Goal: Task Accomplishment & Management: Complete application form

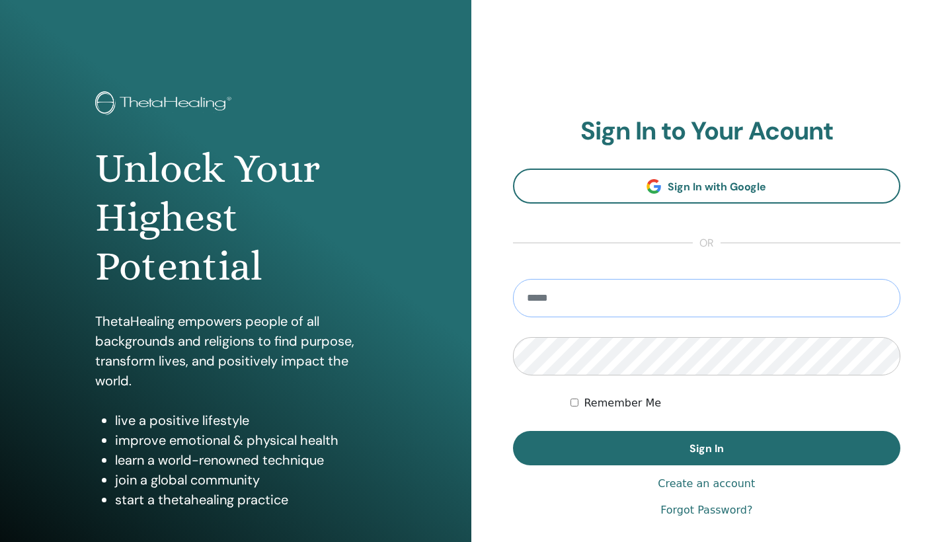
type input "**********"
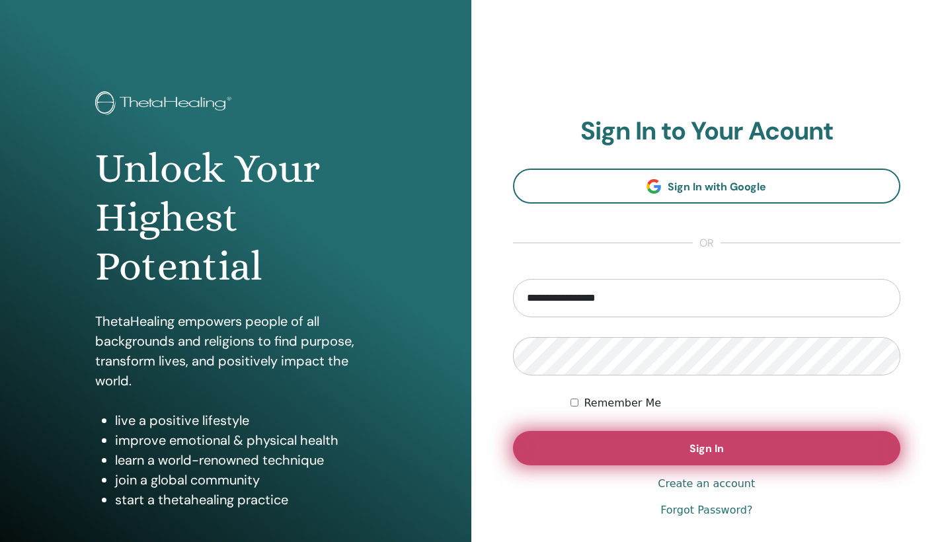
click at [588, 452] on button "Sign In" at bounding box center [707, 448] width 388 height 34
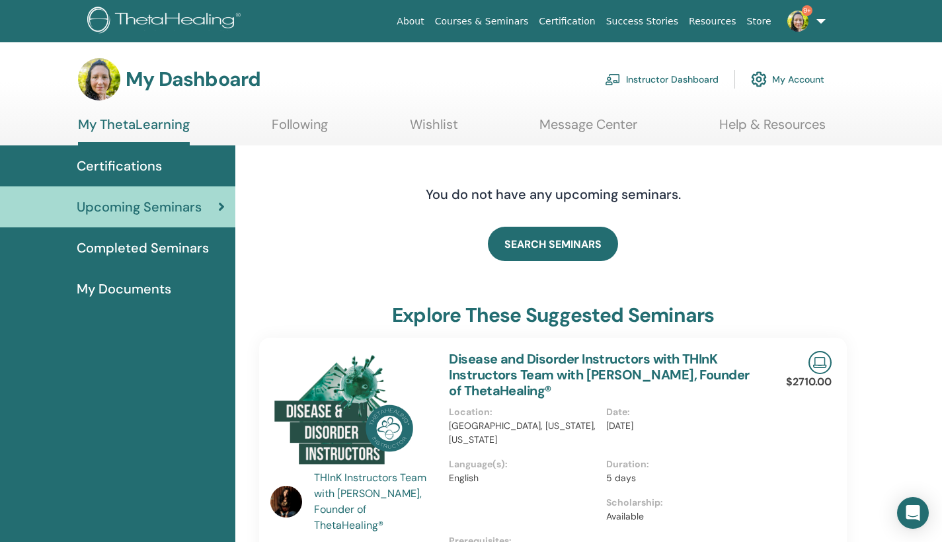
click at [693, 75] on link "Instructor Dashboard" at bounding box center [662, 79] width 114 height 29
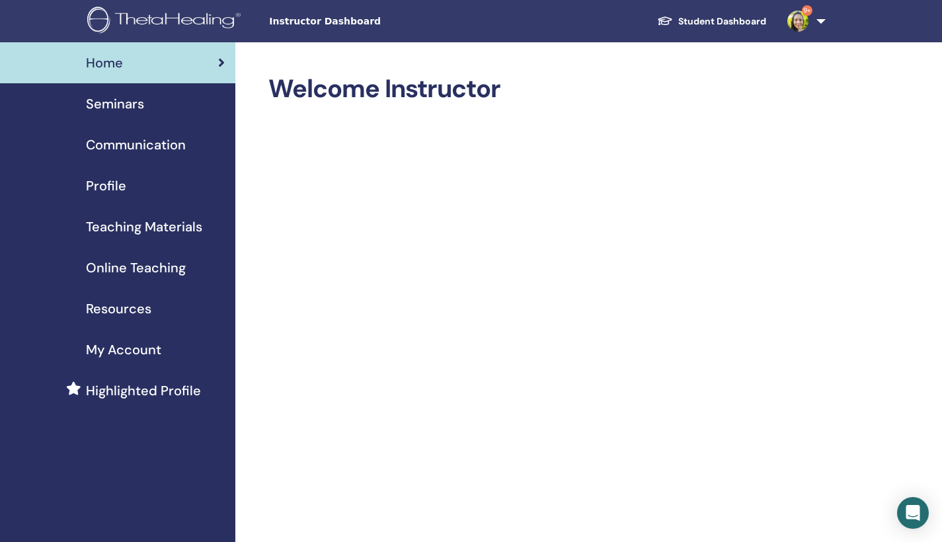
click at [125, 108] on span "Seminars" at bounding box center [115, 104] width 58 height 20
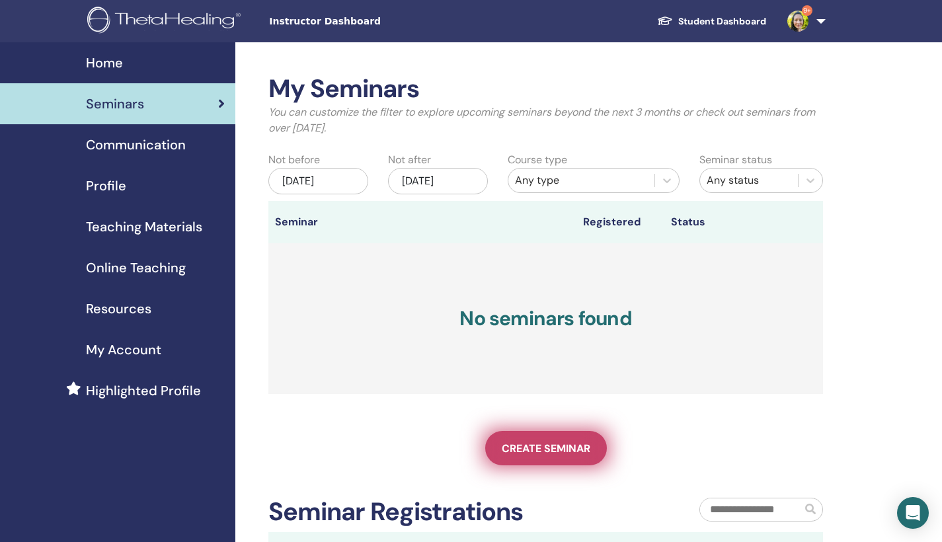
click at [570, 449] on span "Create seminar" at bounding box center [546, 449] width 89 height 14
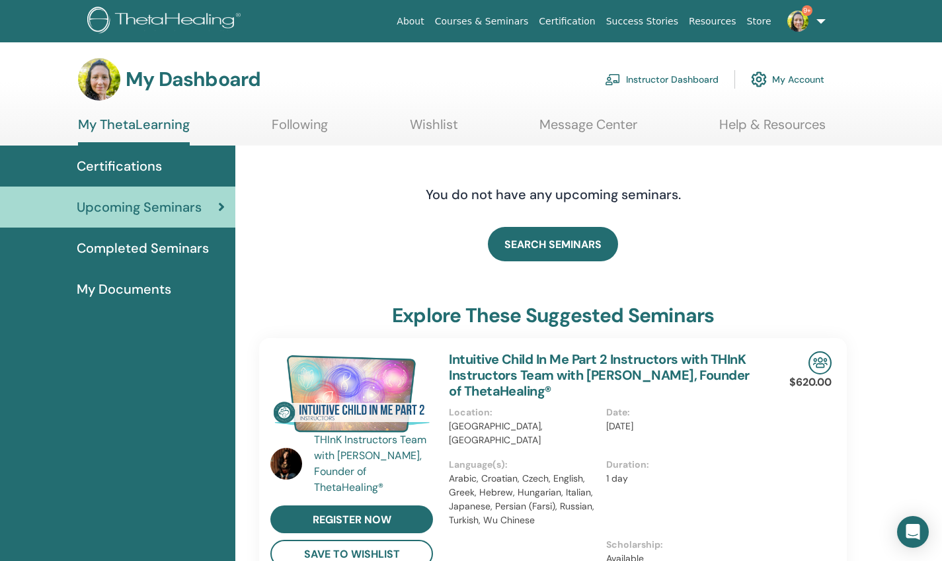
click at [684, 79] on link "Instructor Dashboard" at bounding box center [662, 79] width 114 height 29
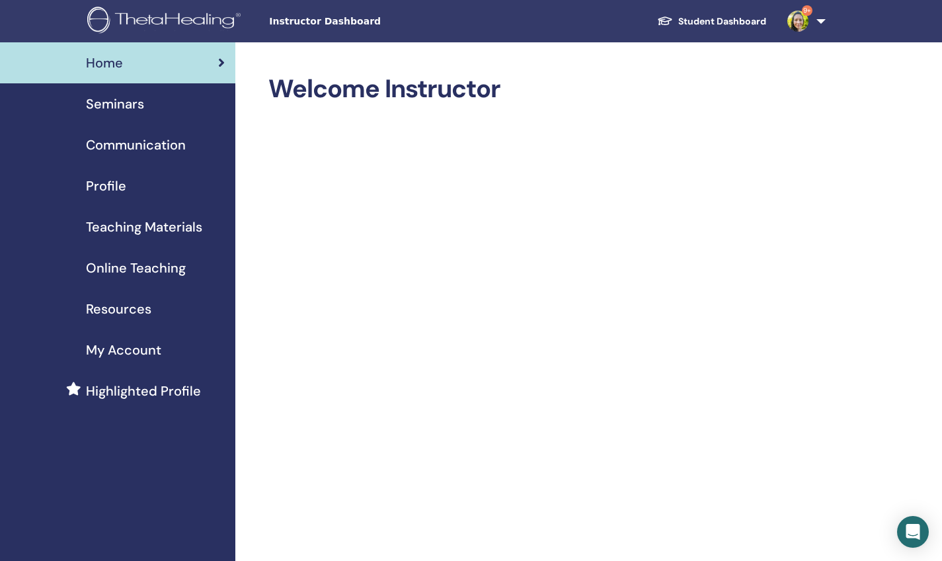
click at [133, 102] on span "Seminars" at bounding box center [115, 104] width 58 height 20
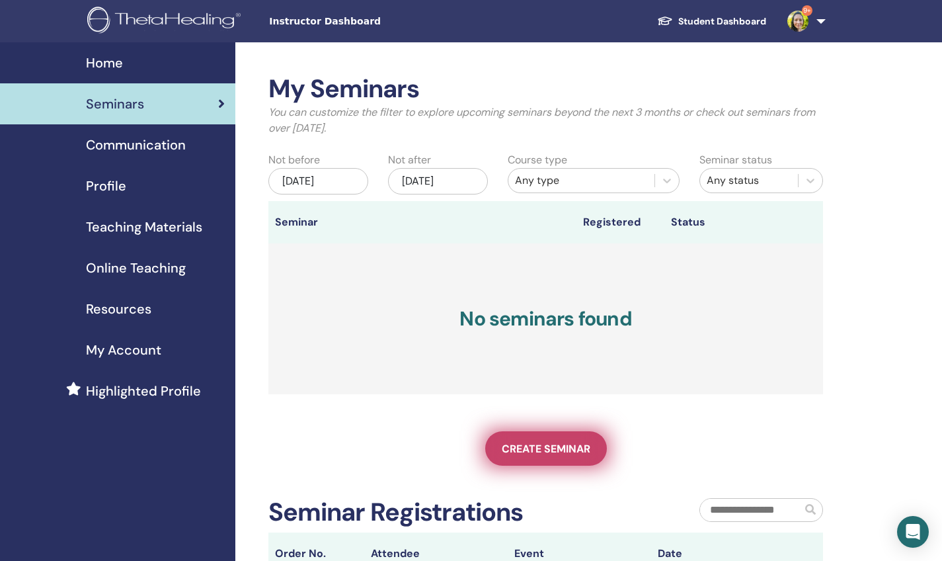
click at [536, 440] on link "Create seminar" at bounding box center [546, 448] width 122 height 34
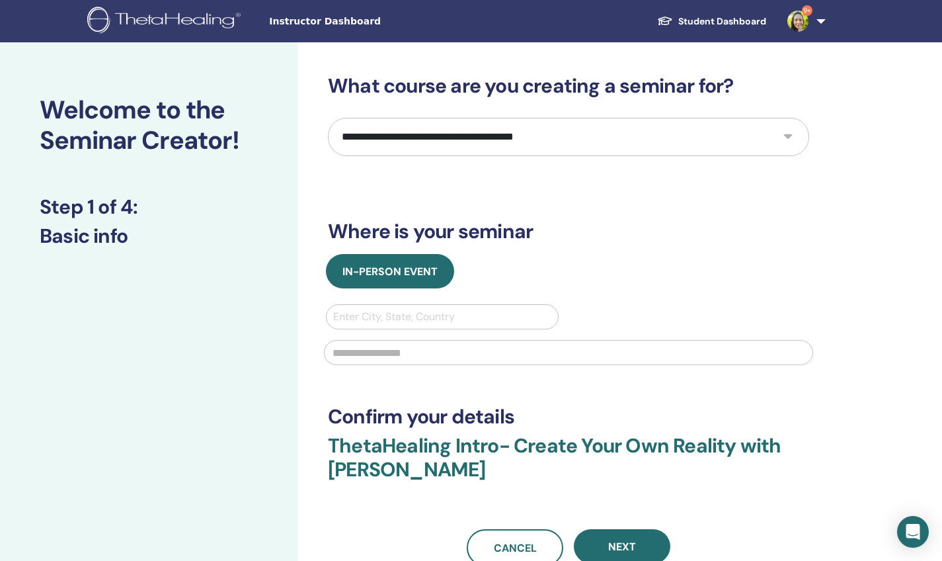
select select "*"
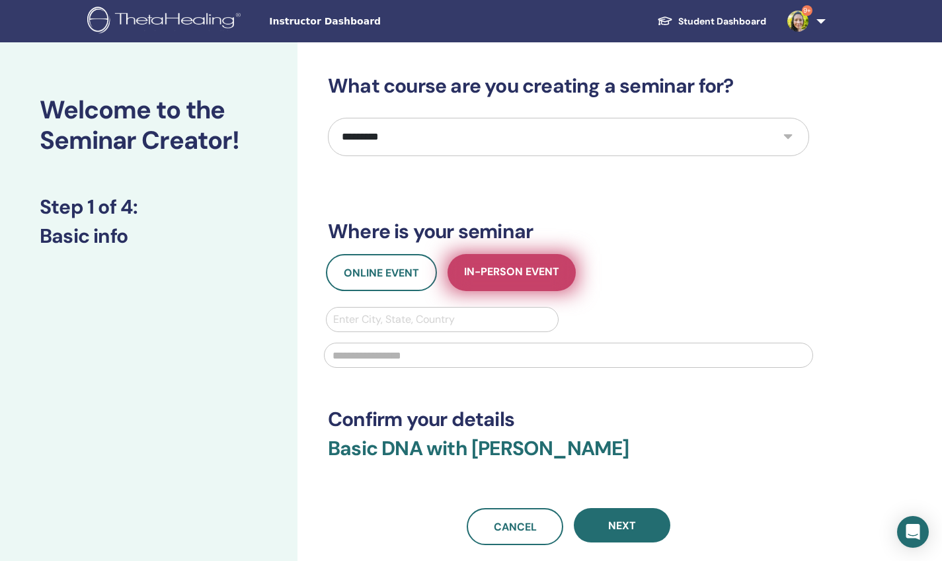
click at [493, 268] on span "In-Person Event" at bounding box center [511, 272] width 95 height 17
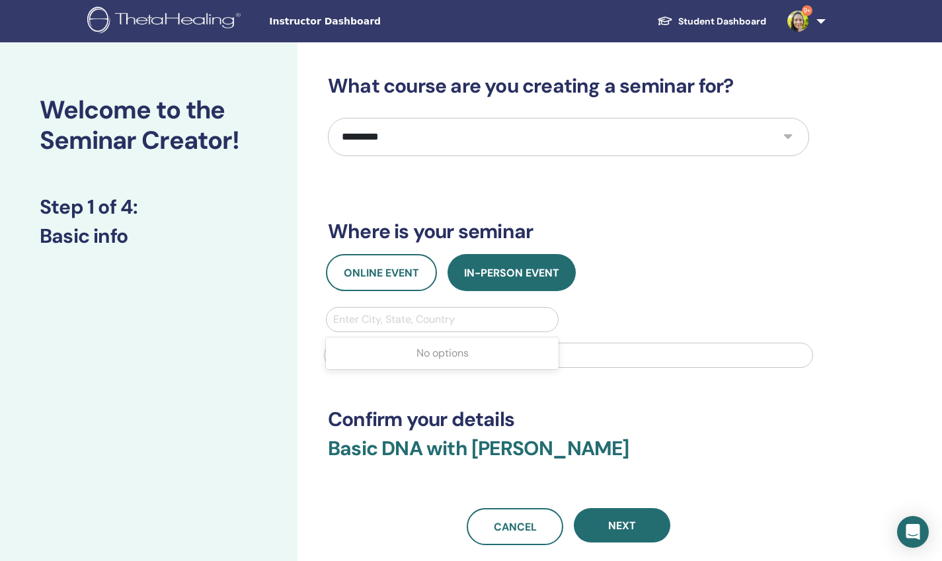
click at [440, 319] on div "Enter City, State, Country" at bounding box center [442, 319] width 218 height 16
type input "****"
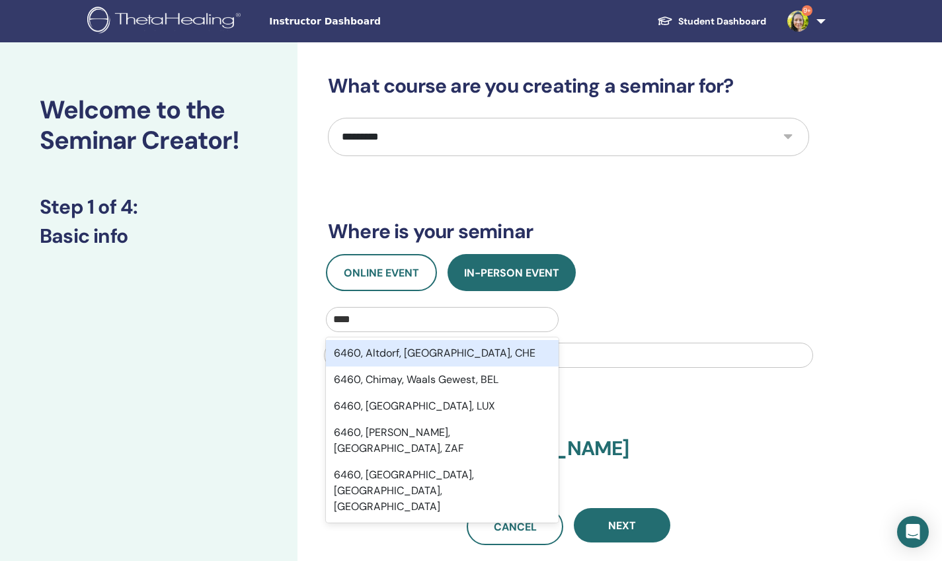
click at [423, 354] on div "6460, Altdorf, Uri, CHE" at bounding box center [442, 353] width 233 height 26
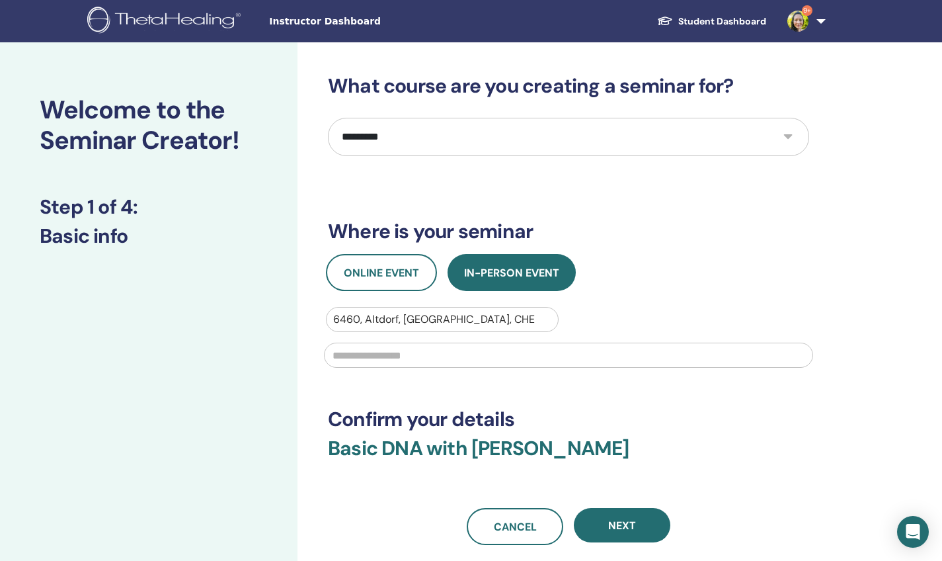
click at [423, 354] on input "text" at bounding box center [568, 355] width 489 height 25
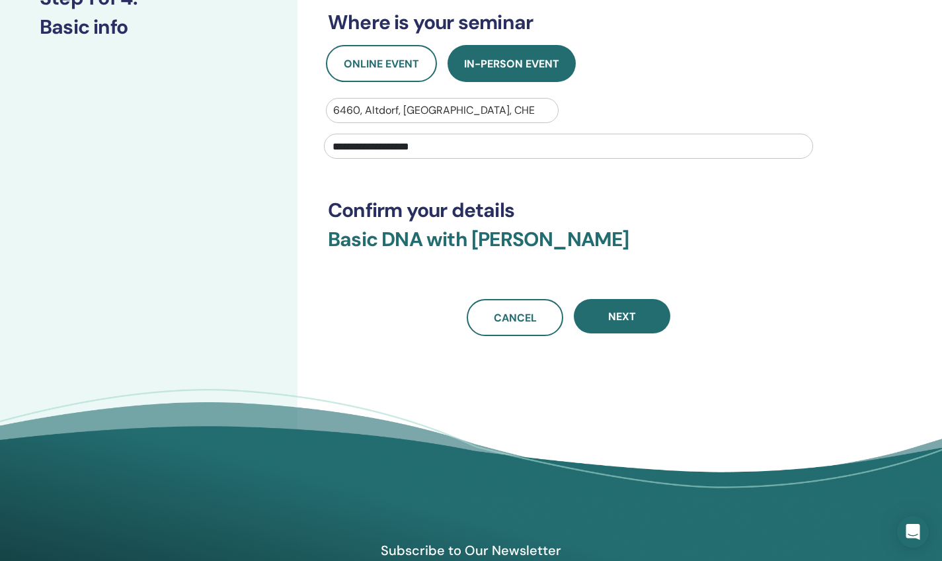
scroll to position [212, 0]
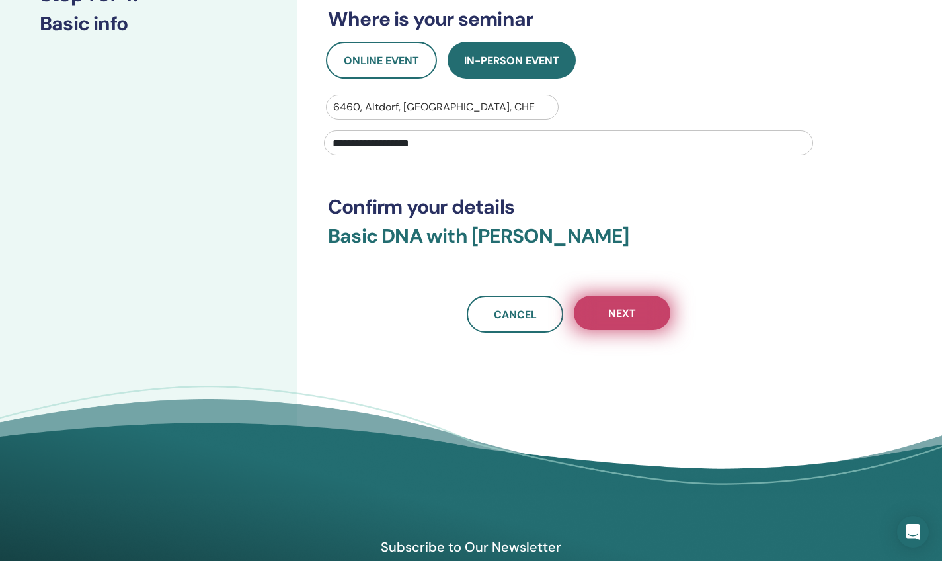
type input "**********"
click at [637, 315] on button "Next" at bounding box center [622, 313] width 97 height 34
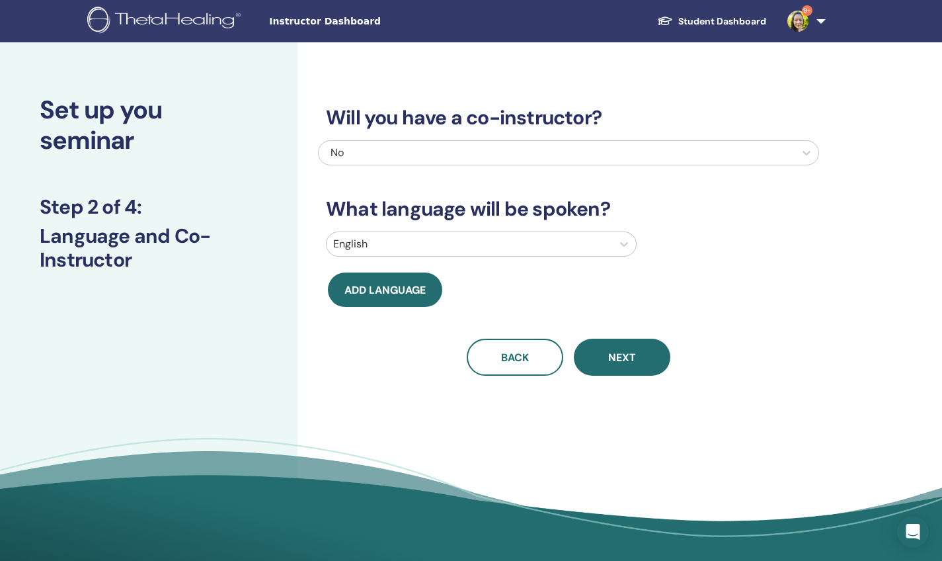
scroll to position [0, 0]
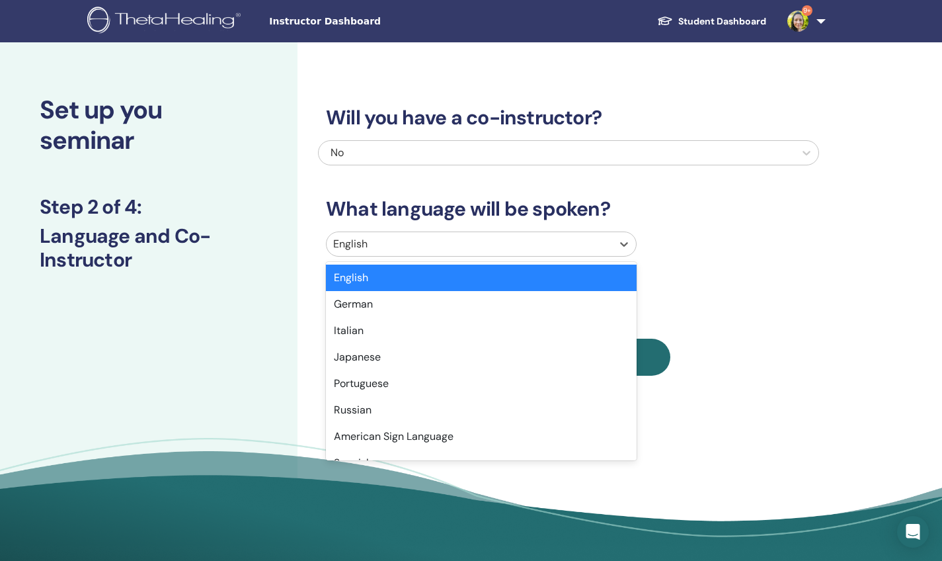
click at [464, 241] on div at bounding box center [469, 244] width 272 height 19
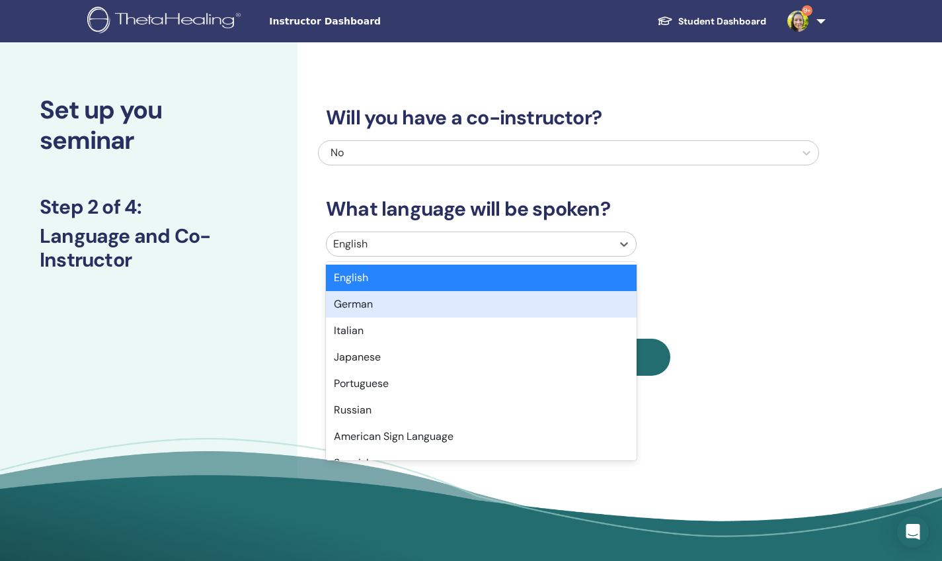
click at [443, 300] on div "German" at bounding box center [481, 304] width 311 height 26
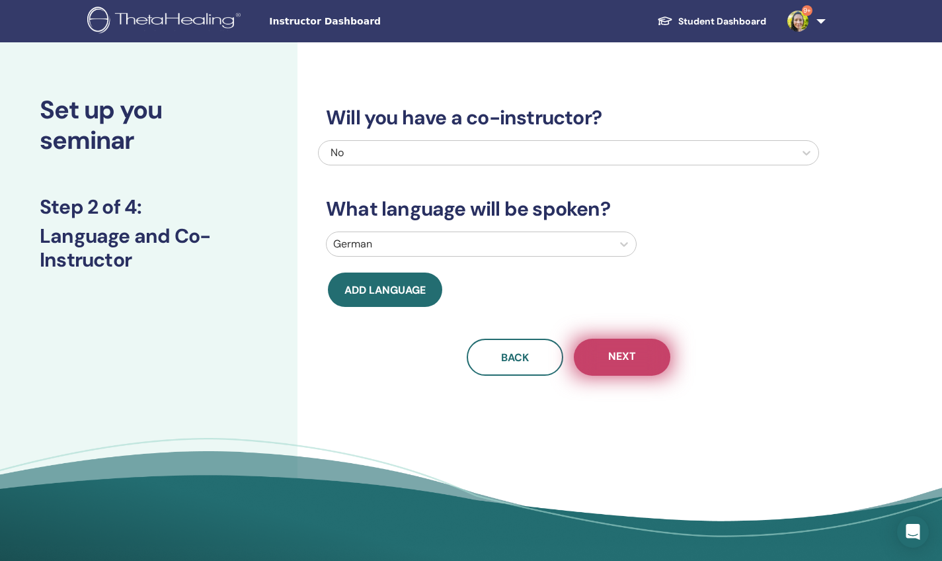
click at [614, 350] on span "Next" at bounding box center [622, 357] width 28 height 17
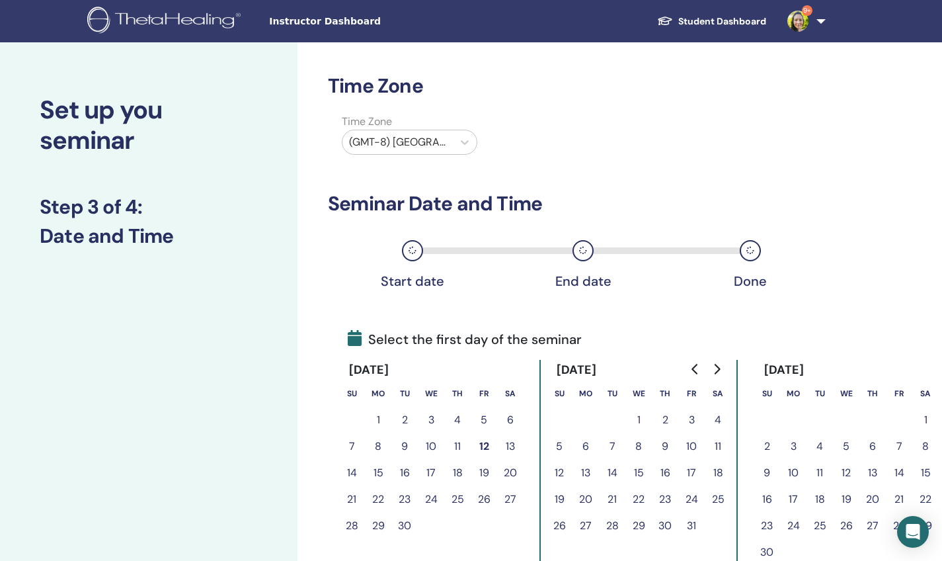
click at [692, 474] on button "17" at bounding box center [691, 473] width 26 height 26
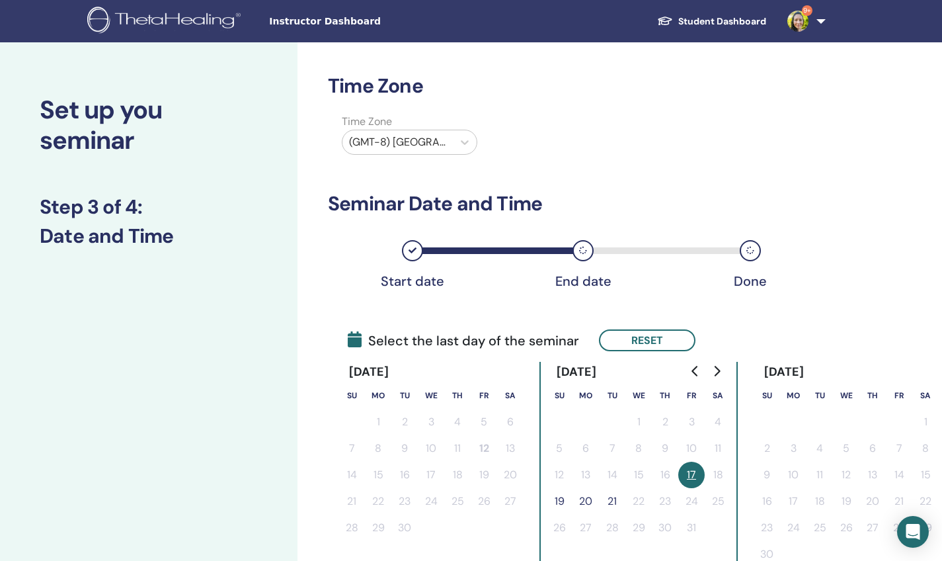
click at [561, 497] on button "19" at bounding box center [559, 501] width 26 height 26
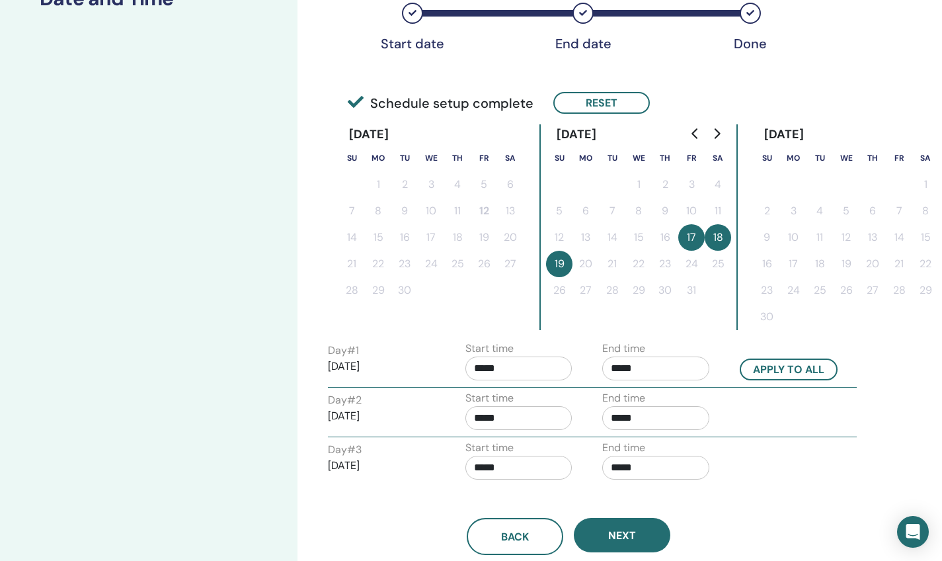
scroll to position [300, 0]
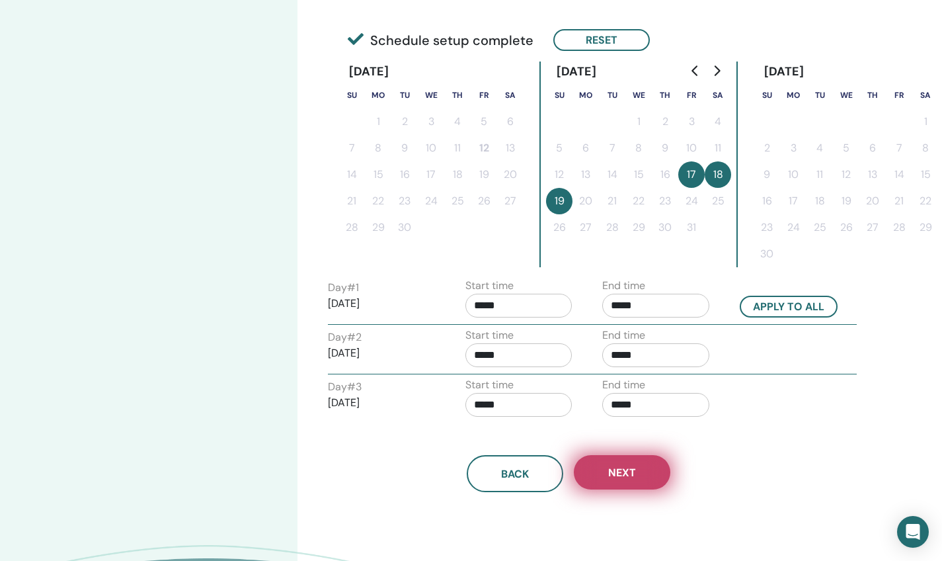
click at [631, 473] on span "Next" at bounding box center [622, 473] width 28 height 14
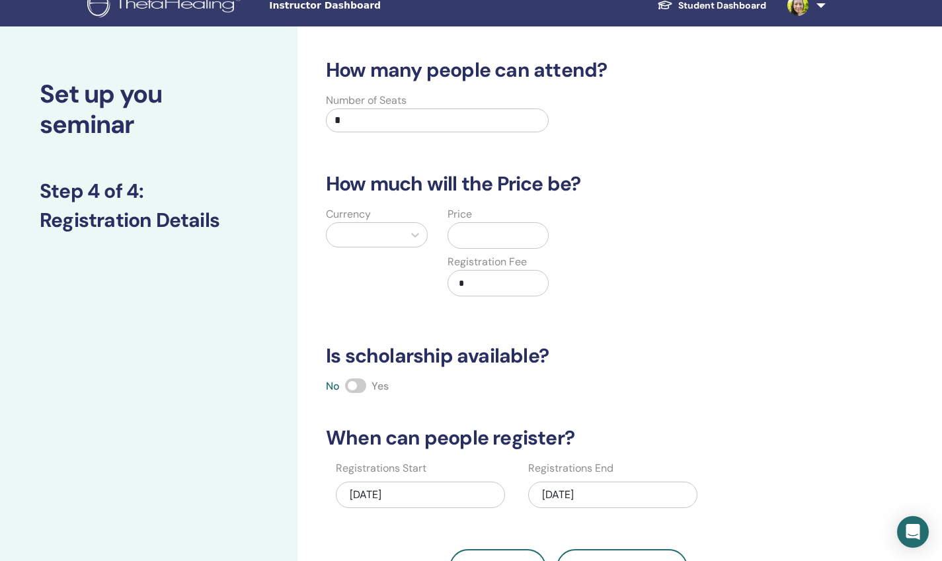
scroll to position [15, 0]
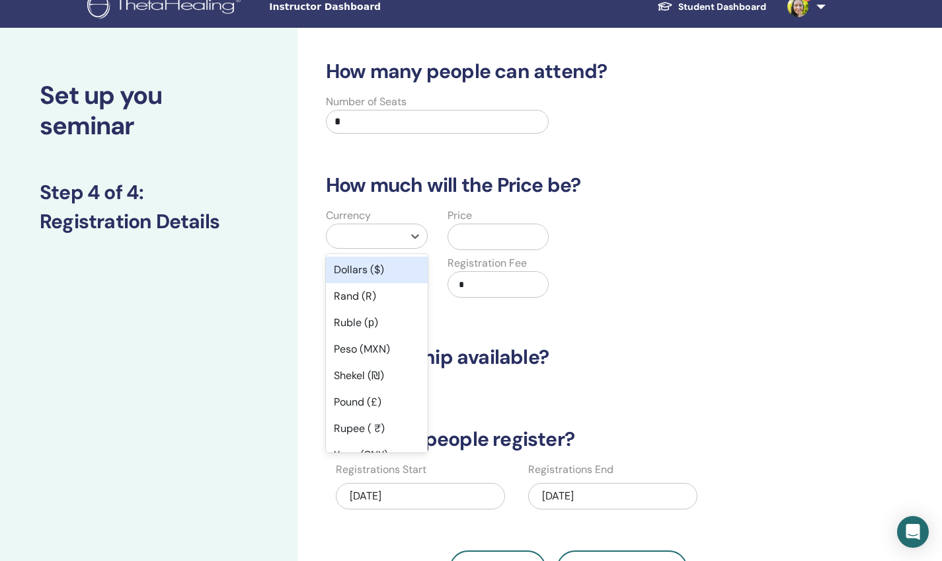
click at [376, 233] on div at bounding box center [364, 236] width 63 height 19
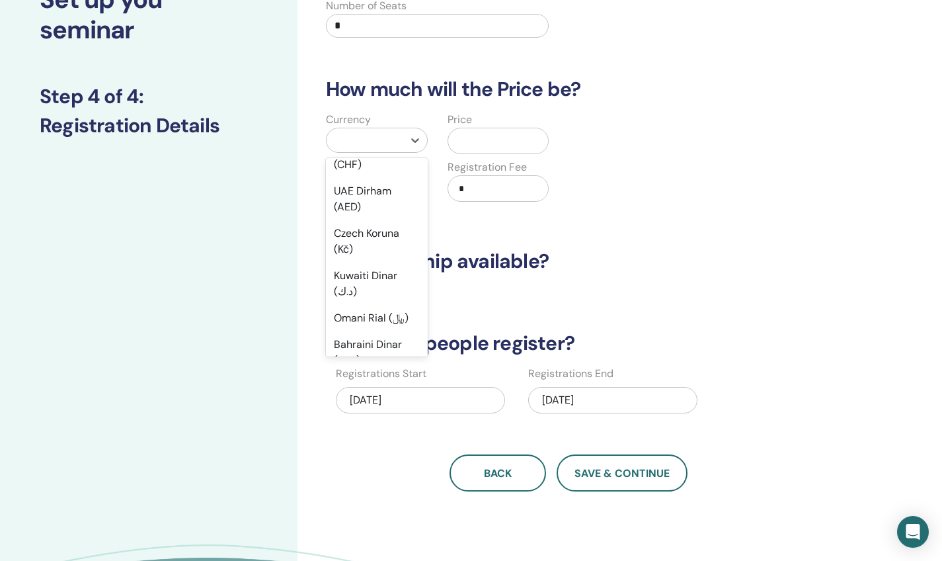
scroll to position [611, 0]
click at [370, 179] on div "Swiss Franc (CHF)" at bounding box center [377, 158] width 102 height 42
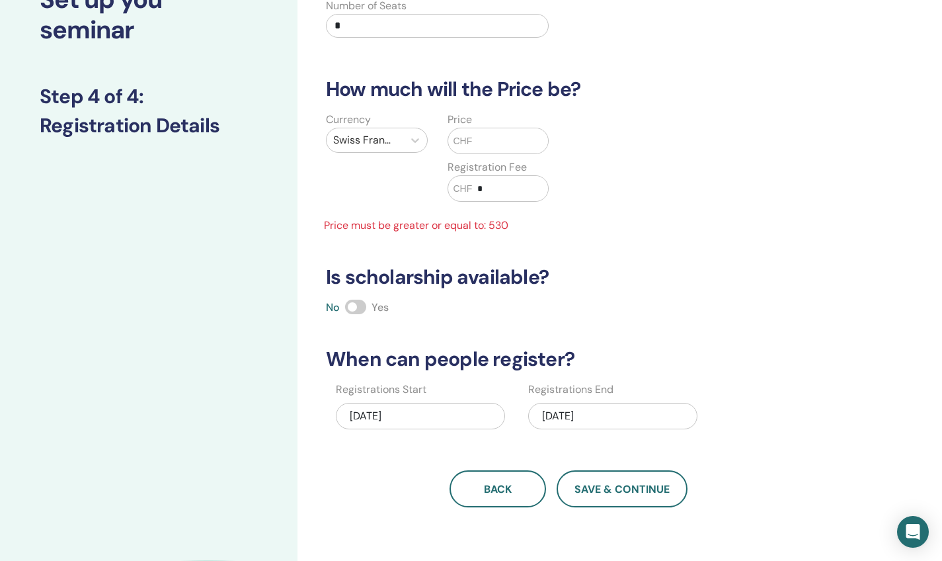
click at [497, 143] on input "text" at bounding box center [510, 140] width 76 height 25
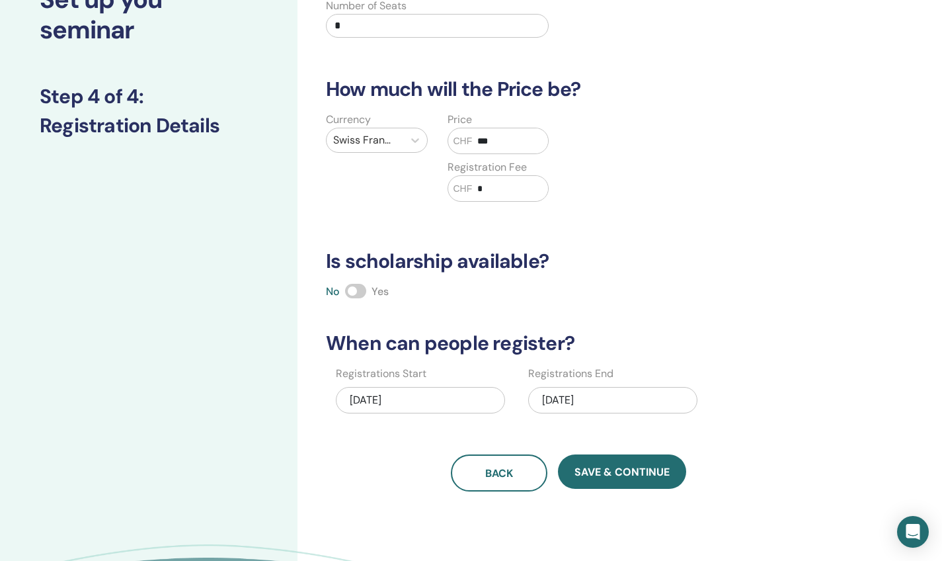
type input "***"
drag, startPoint x: 418, startPoint y: 30, endPoint x: 391, endPoint y: 30, distance: 26.4
click at [391, 30] on input "*" at bounding box center [437, 26] width 223 height 24
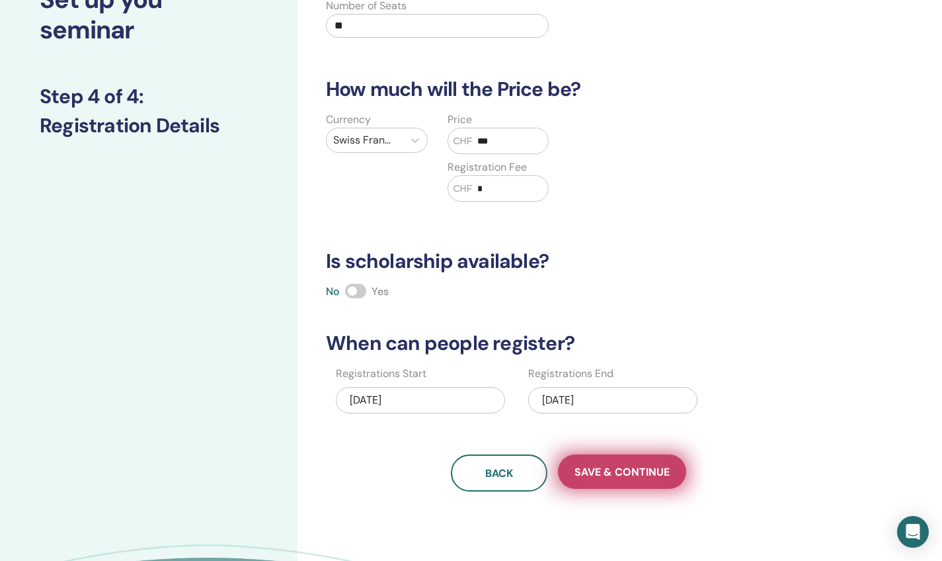
type input "**"
click at [606, 468] on span "Save & Continue" at bounding box center [622, 472] width 95 height 14
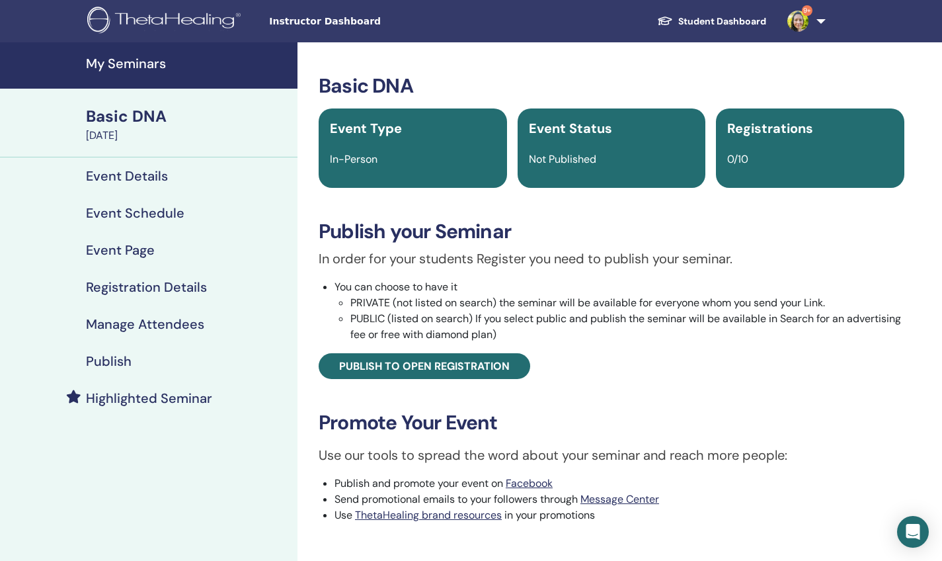
click at [450, 135] on div "Event Type" at bounding box center [413, 128] width 182 height 20
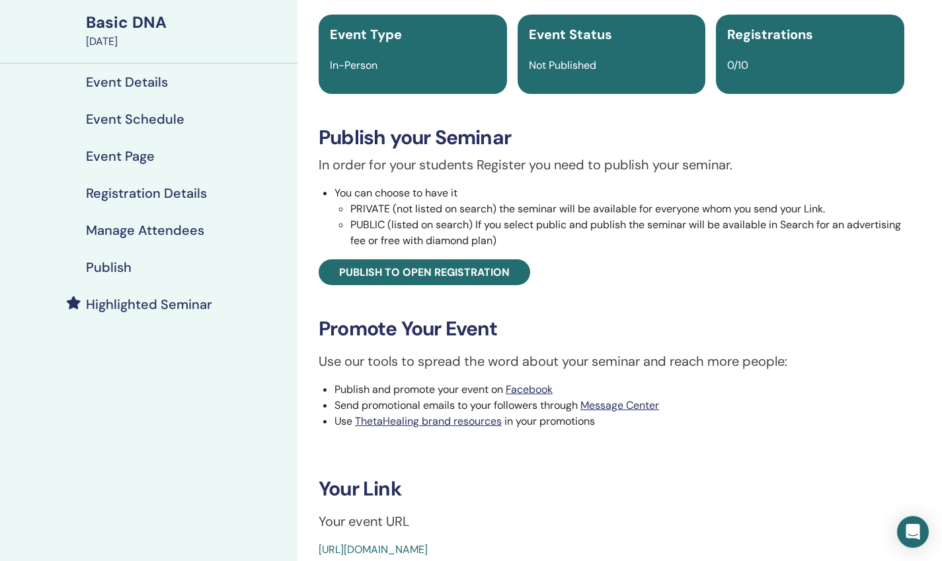
scroll to position [112, 0]
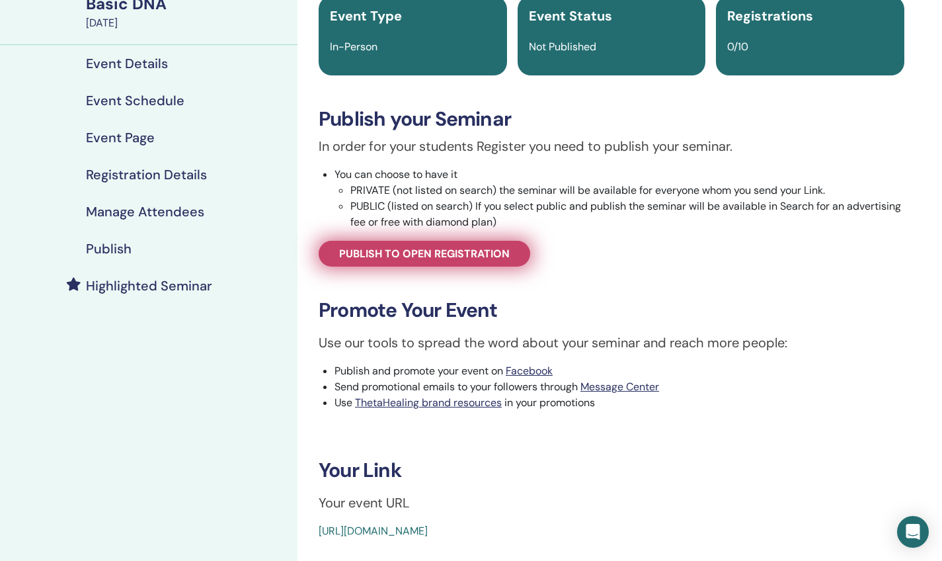
click at [471, 265] on link "Publish to open registration" at bounding box center [425, 254] width 212 height 26
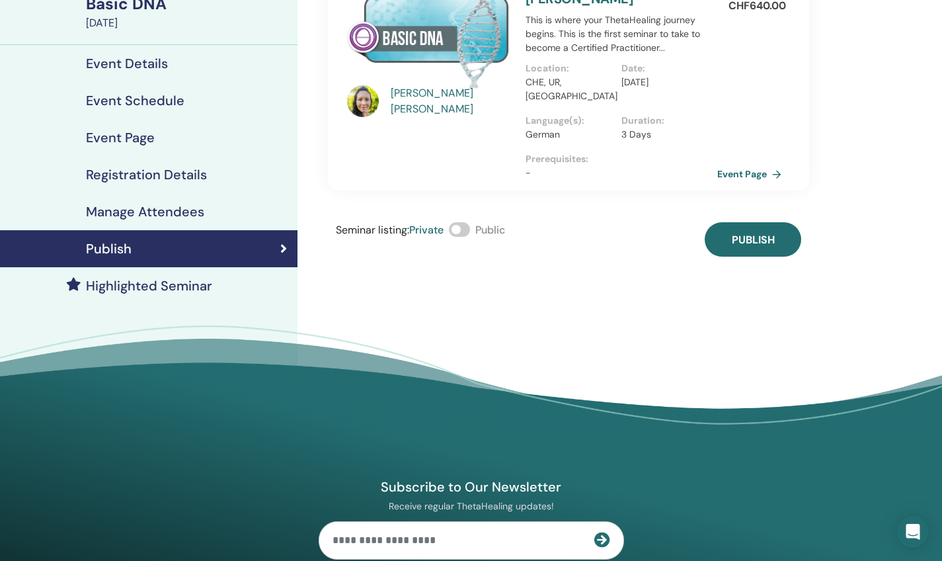
click at [464, 222] on span at bounding box center [459, 229] width 21 height 15
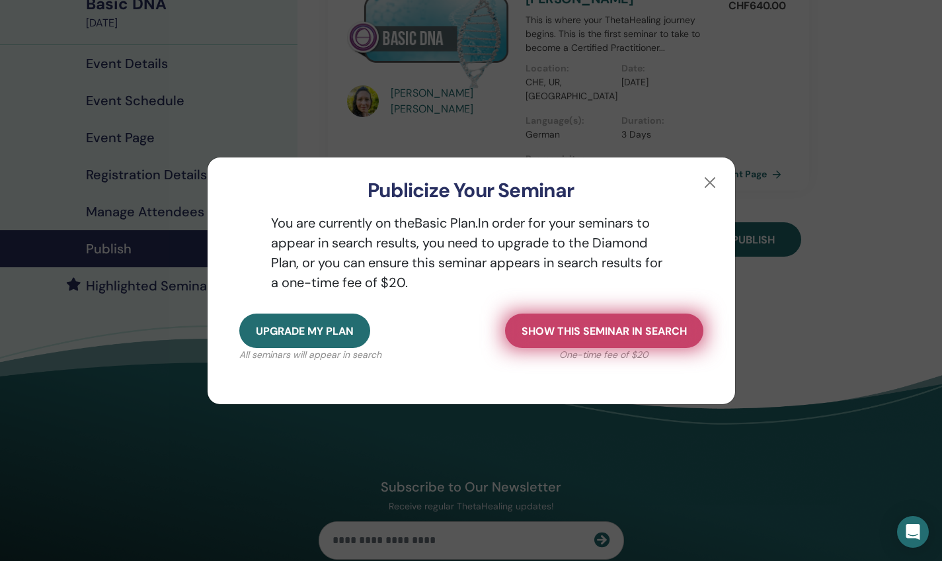
click at [622, 329] on span "Show this seminar in search" at bounding box center [604, 331] width 165 height 14
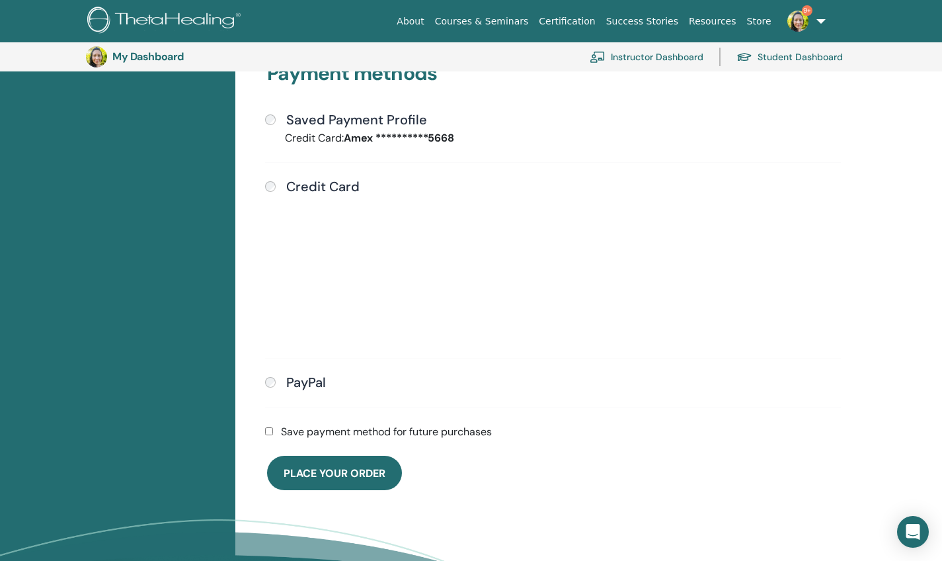
scroll to position [393, 0]
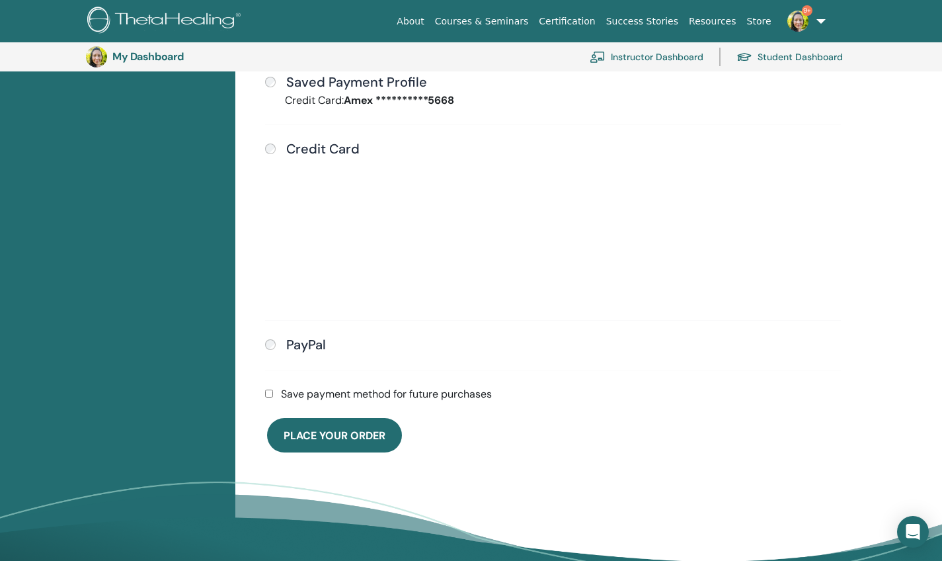
click at [271, 398] on div "Save payment method for future purchases" at bounding box center [553, 394] width 592 height 16
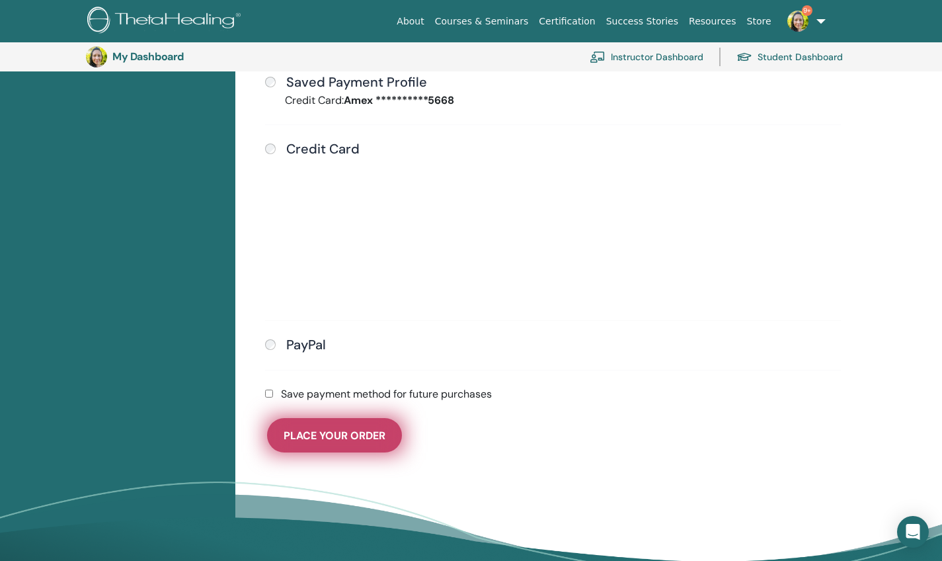
click at [313, 428] on span "Place Your Order" at bounding box center [335, 435] width 102 height 14
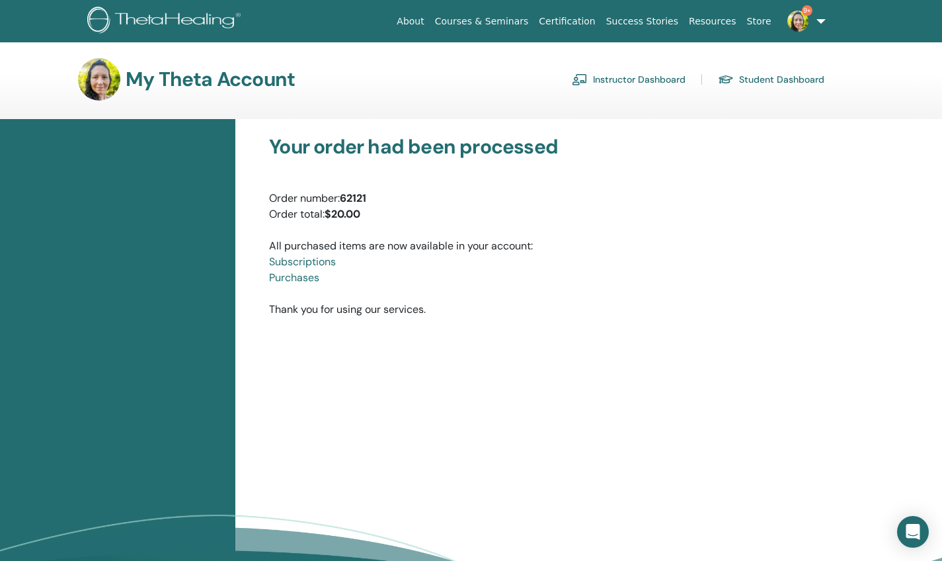
click at [325, 263] on link "Subscriptions" at bounding box center [302, 262] width 67 height 14
click at [524, 21] on link "Courses & Seminars" at bounding box center [482, 21] width 104 height 24
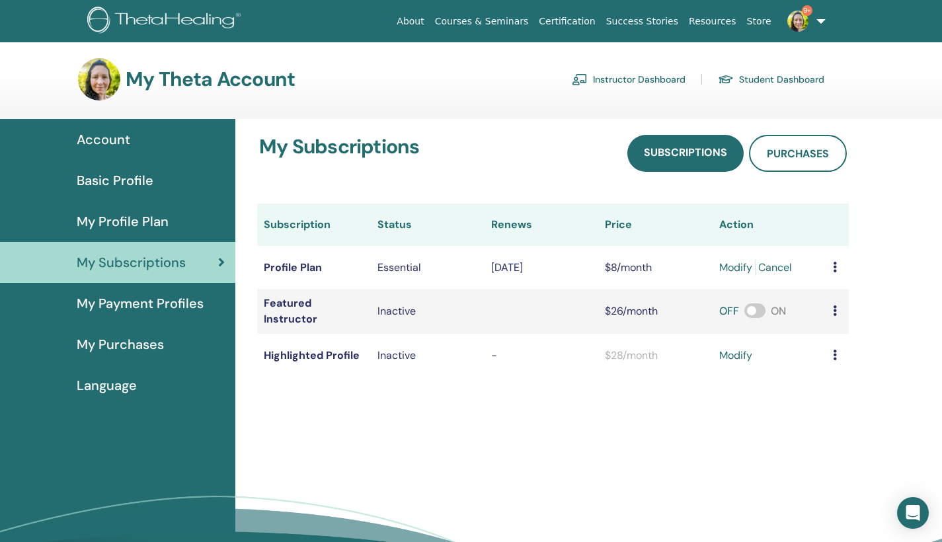
click at [143, 225] on span "My Profile Plan" at bounding box center [123, 222] width 92 height 20
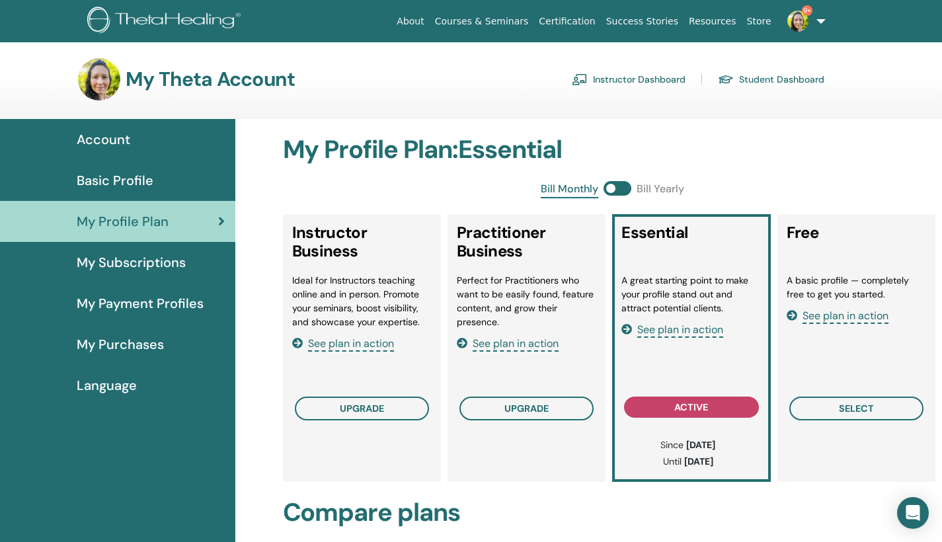
click at [659, 74] on link "Instructor Dashboard" at bounding box center [629, 79] width 114 height 21
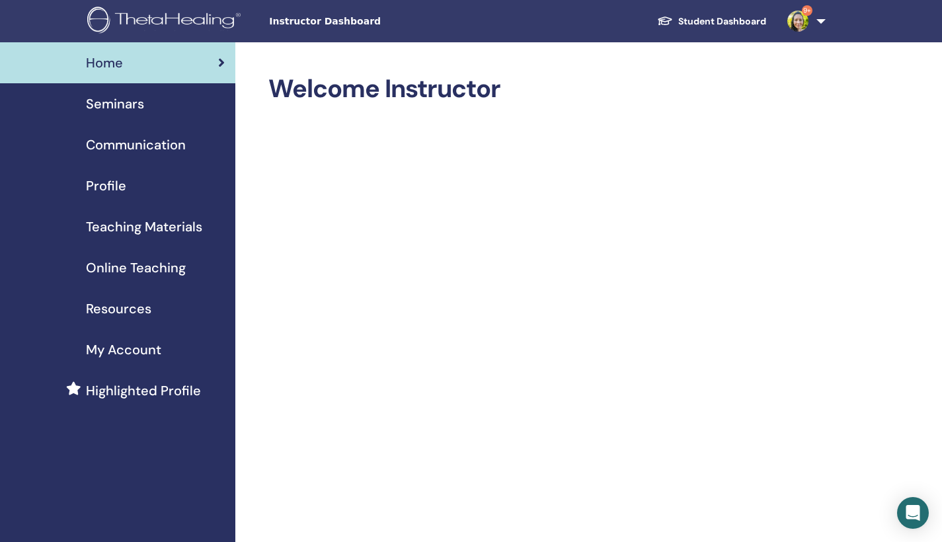
click at [118, 103] on span "Seminars" at bounding box center [115, 104] width 58 height 20
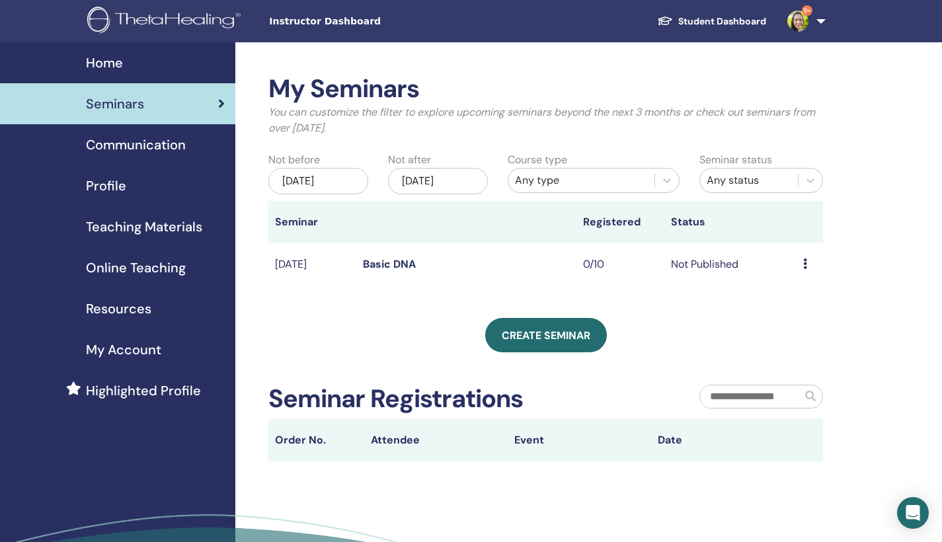
click at [805, 263] on icon at bounding box center [805, 264] width 4 height 11
click at [790, 292] on link "Edit" at bounding box center [785, 294] width 19 height 14
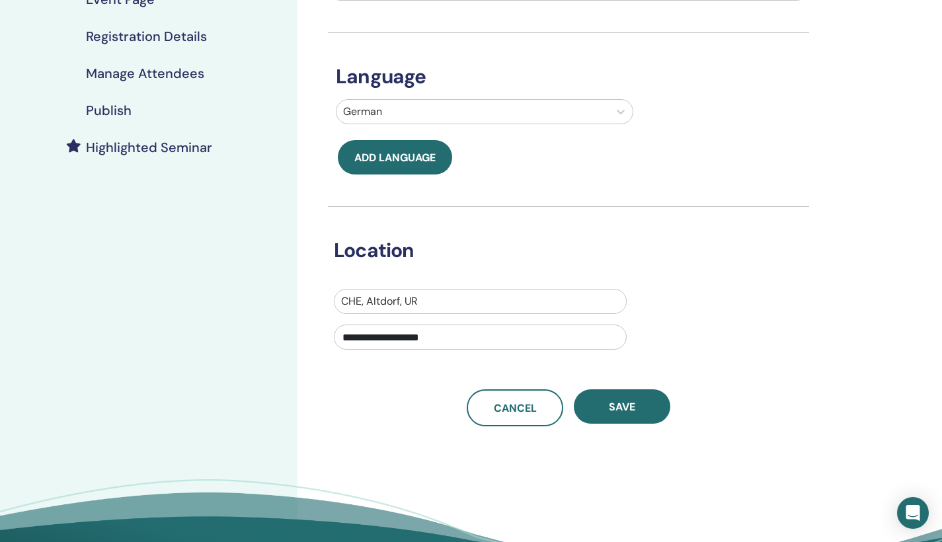
scroll to position [252, 0]
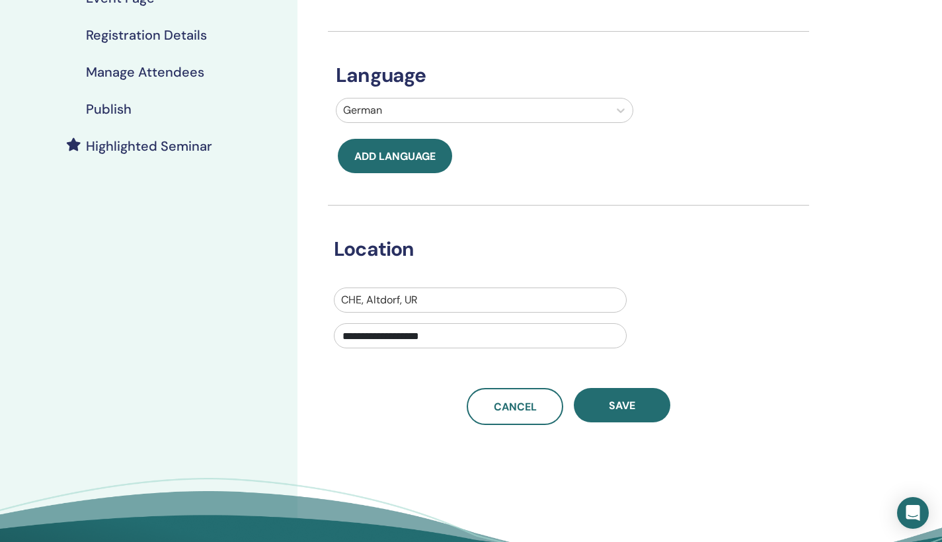
click at [120, 107] on h4 "Publish" at bounding box center [109, 109] width 46 height 16
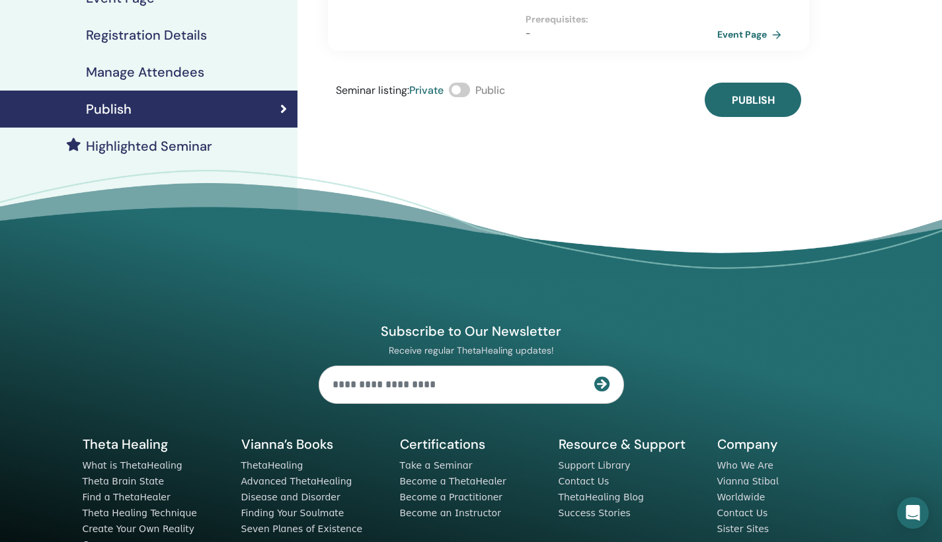
click at [462, 83] on span at bounding box center [459, 90] width 21 height 15
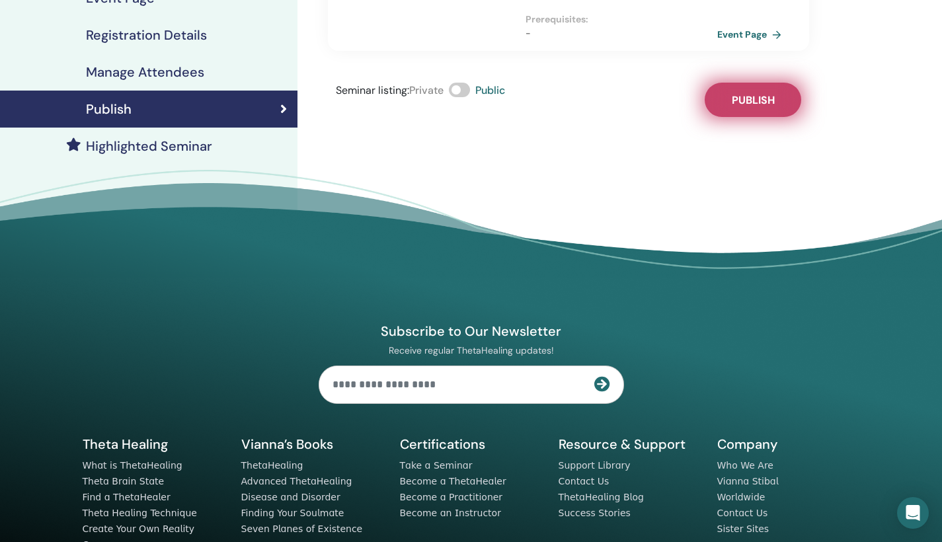
click at [742, 93] on span "Publish" at bounding box center [753, 100] width 43 height 14
click at [753, 24] on link "Event Page" at bounding box center [753, 34] width 69 height 20
